Goal: Find specific page/section: Find specific page/section

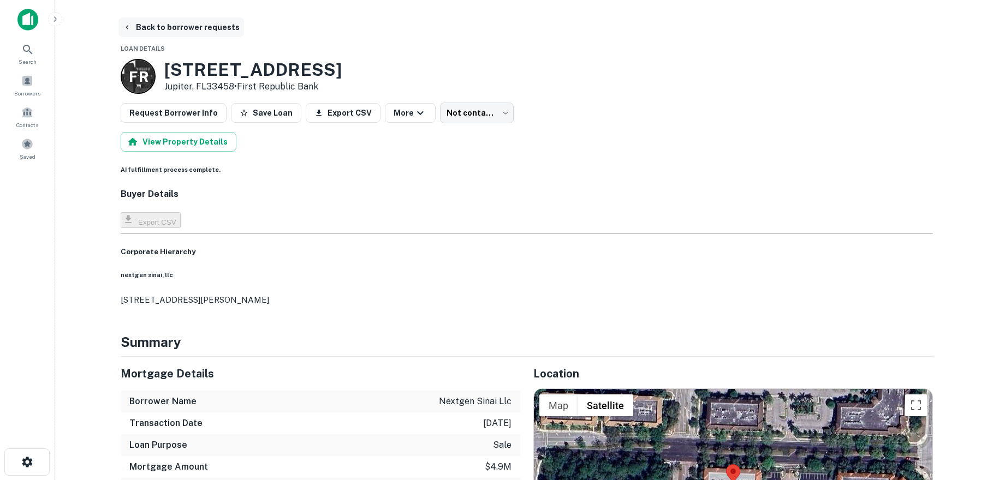
click at [140, 26] on button "Back to borrower requests" at bounding box center [180, 27] width 125 height 20
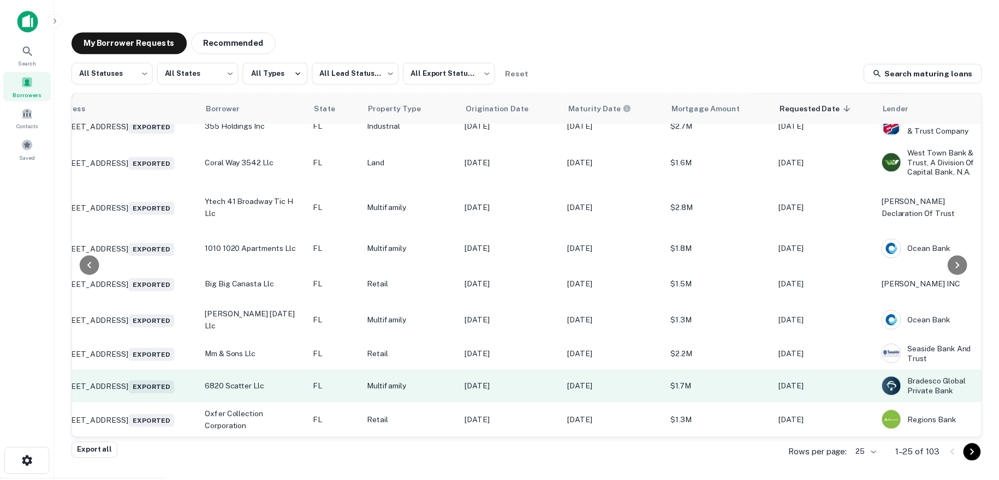
scroll to position [613, 0]
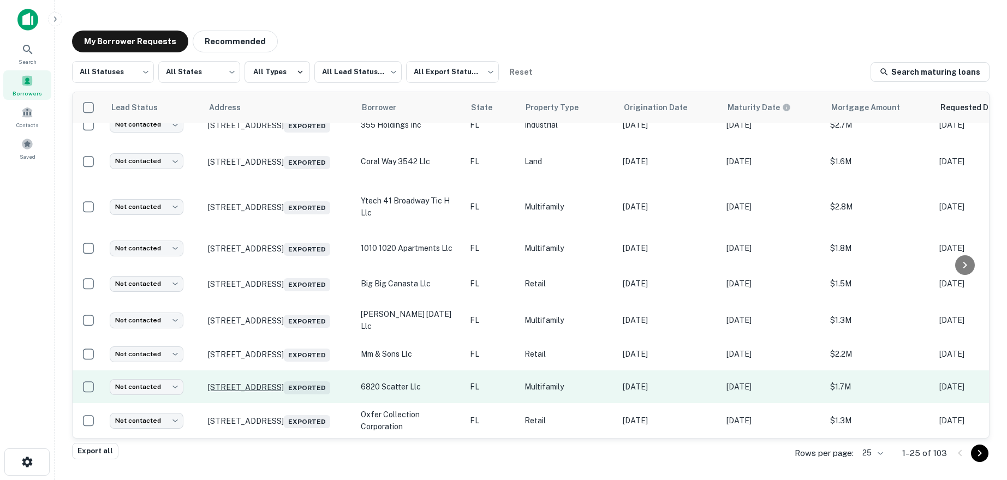
click at [267, 379] on p "[STREET_ADDRESS] Exported" at bounding box center [279, 386] width 142 height 15
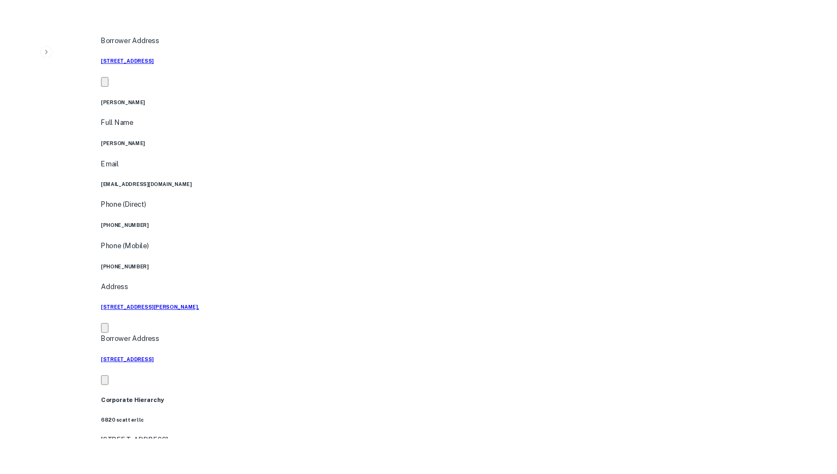
scroll to position [646, 0]
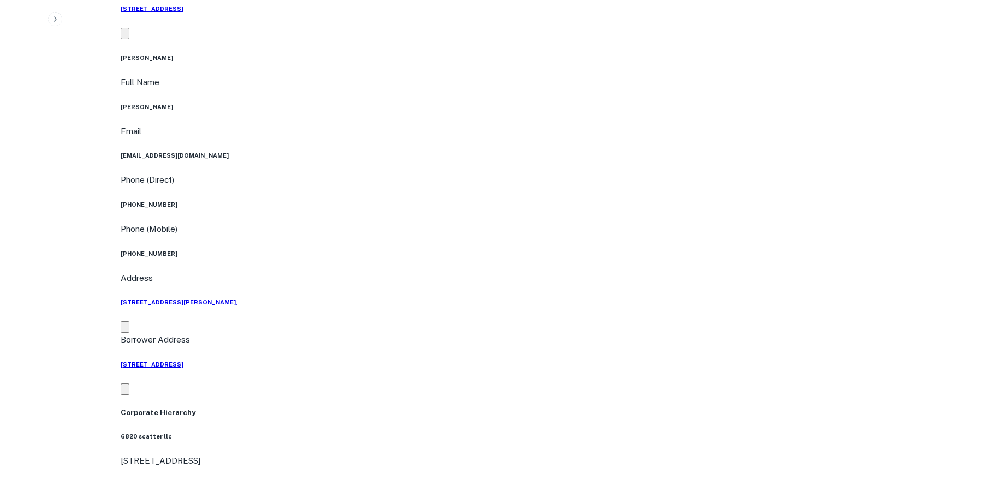
drag, startPoint x: 267, startPoint y: 27, endPoint x: 168, endPoint y: 23, distance: 98.8
copy h5 "[STREET_ADDRESS]"
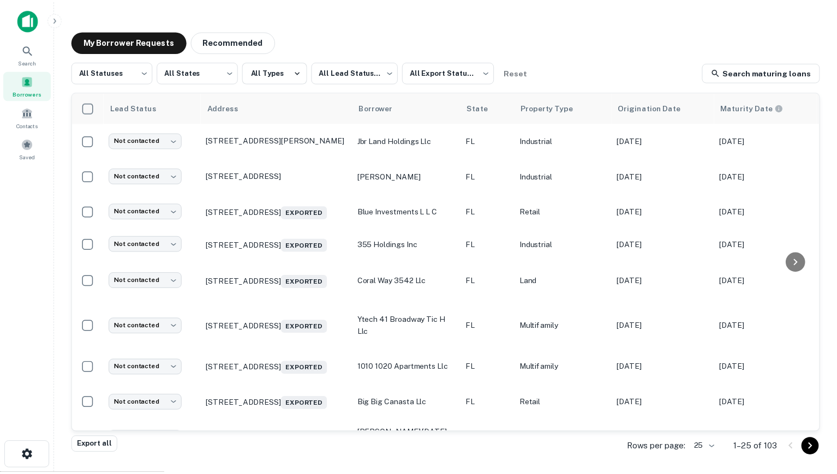
scroll to position [492, 0]
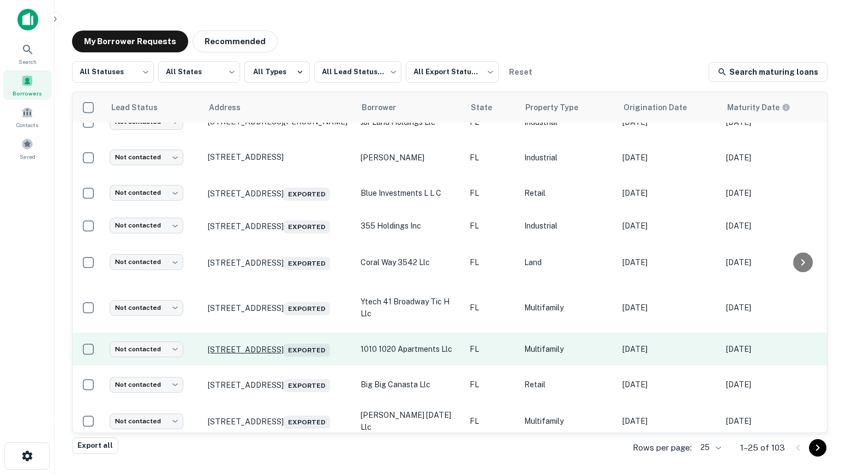
click at [275, 344] on p "[STREET_ADDRESS] Exported" at bounding box center [279, 349] width 142 height 15
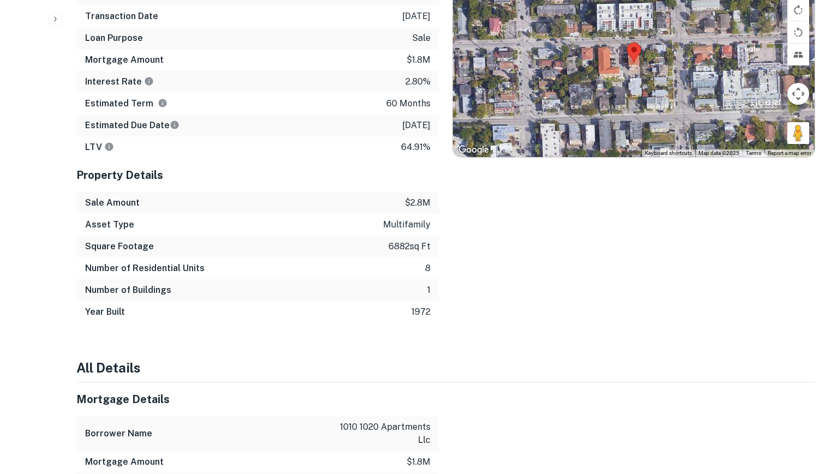
scroll to position [749, 0]
